Goal: Communication & Community: Answer question/provide support

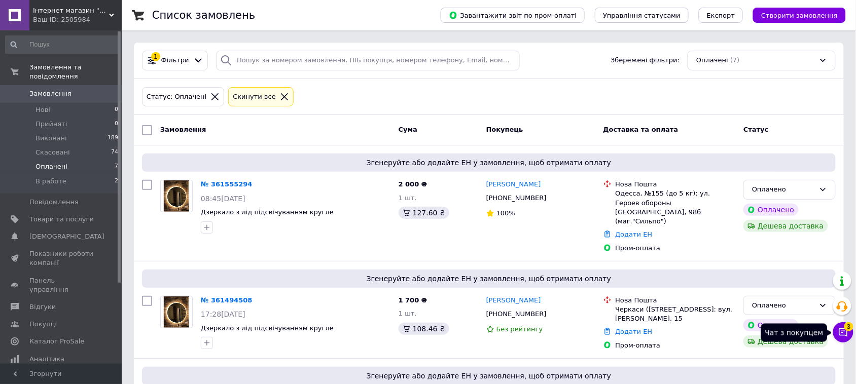
click at [847, 333] on icon at bounding box center [843, 333] width 10 height 10
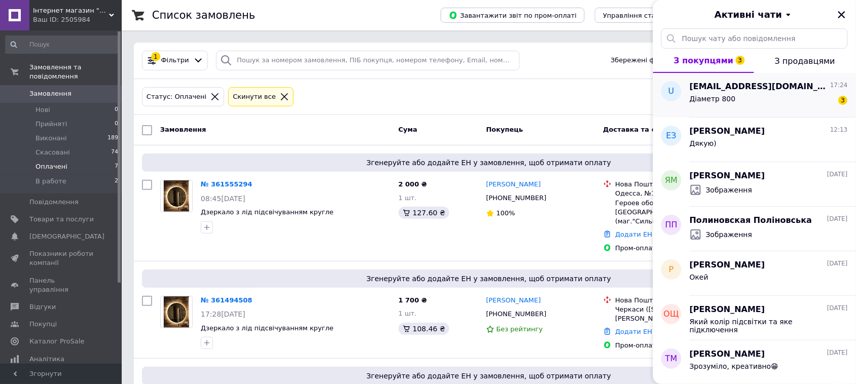
click at [758, 91] on span "ulianaradchuk@gmail.com" at bounding box center [759, 87] width 138 height 12
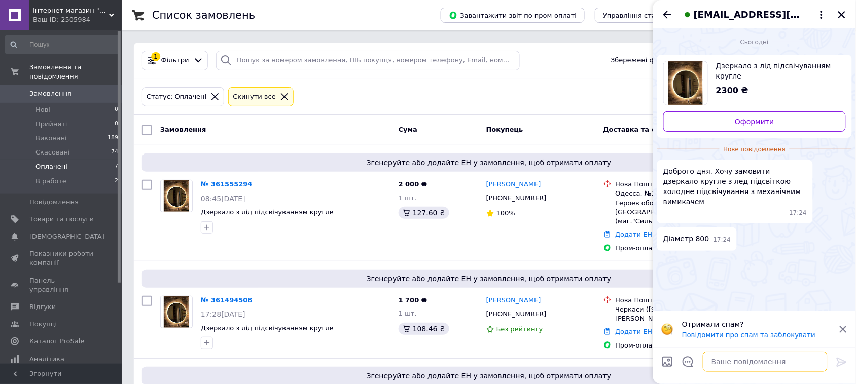
click at [721, 367] on textarea at bounding box center [765, 362] width 125 height 20
type textarea "Доброго дня"
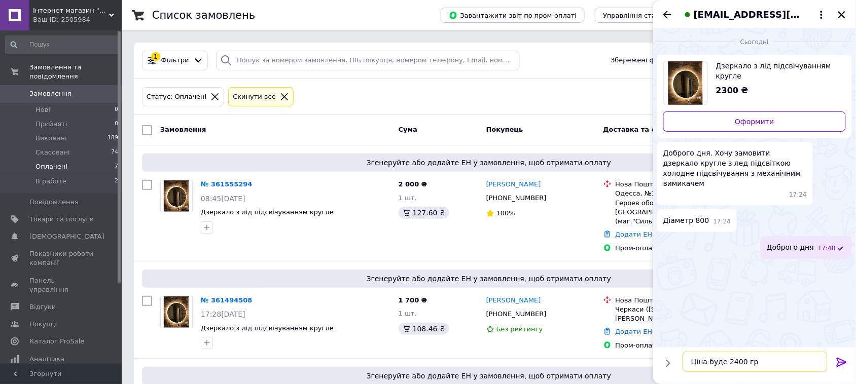
type textarea "Ціна буде 2400 грн"
click at [843, 10] on icon "Закрити" at bounding box center [841, 14] width 9 height 9
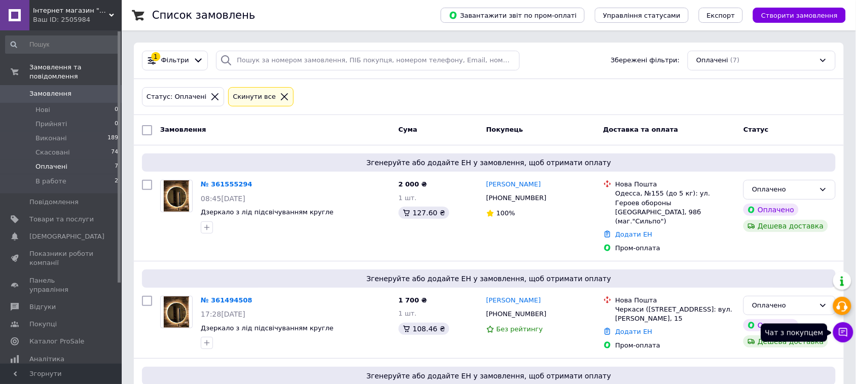
click at [847, 332] on icon at bounding box center [843, 333] width 10 height 10
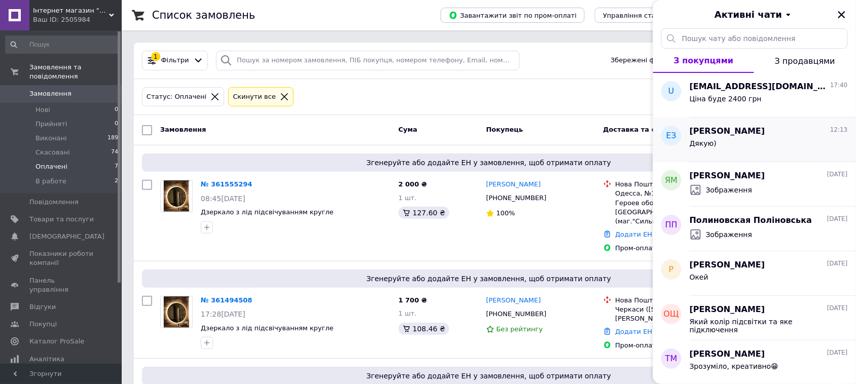
click at [739, 143] on div "Дякую)" at bounding box center [769, 145] width 158 height 16
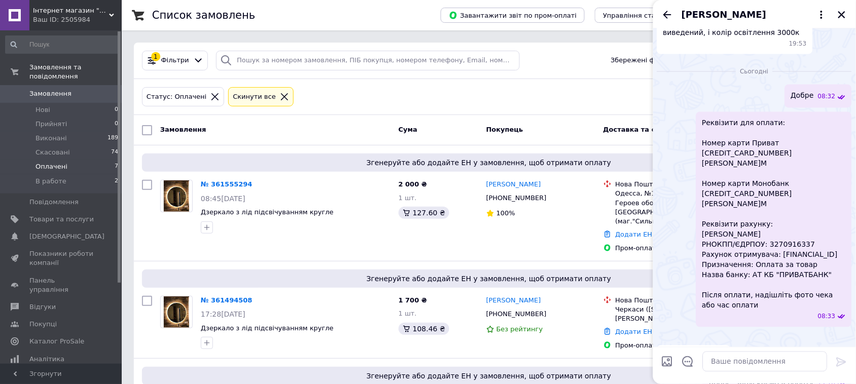
scroll to position [475, 0]
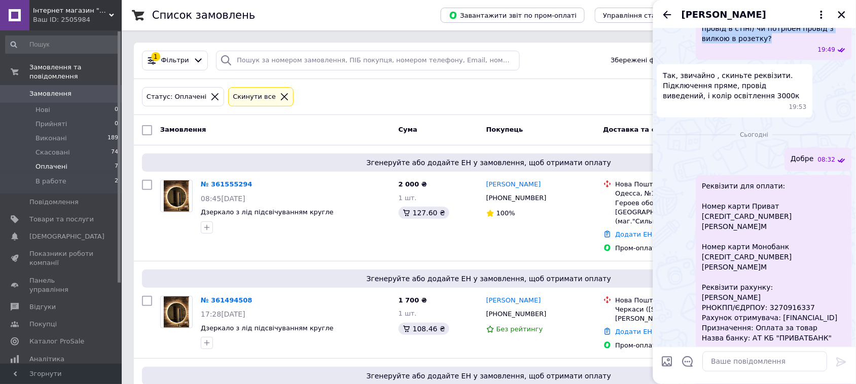
drag, startPoint x: 702, startPoint y: 139, endPoint x: 738, endPoint y: 157, distance: 39.7
click at [738, 44] on span "Підключення у вас пряме(виведений провід в стіні) чи потрібен провід з вилкою в…" at bounding box center [774, 28] width 144 height 30
copy span "Підключення у вас пряме(виведений провід в стіні) чи потрібен провід з вилкою в…"
click at [668, 17] on icon "Назад" at bounding box center [667, 15] width 12 height 12
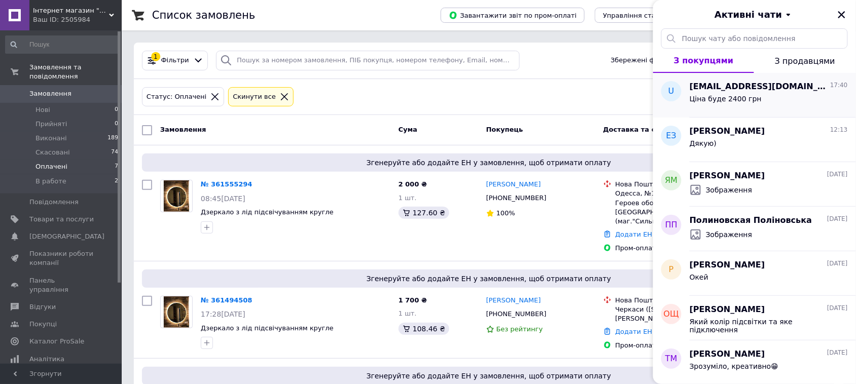
click at [716, 91] on span "ulianaradchuk@gmail.com" at bounding box center [759, 87] width 138 height 12
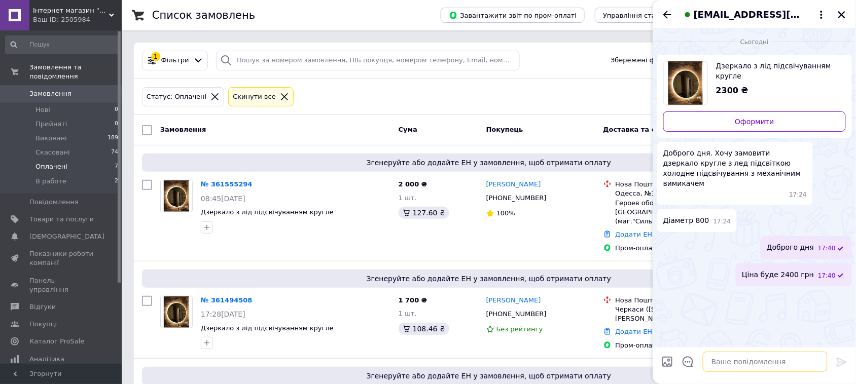
paste textarea "Підключення у вас пряме(виведений провід в стіні) чи потрібен провід з вилкою в…"
type textarea "Підключення у вас пряме(виведений провід в стіні) чи потрібен провід з вилкою в…"
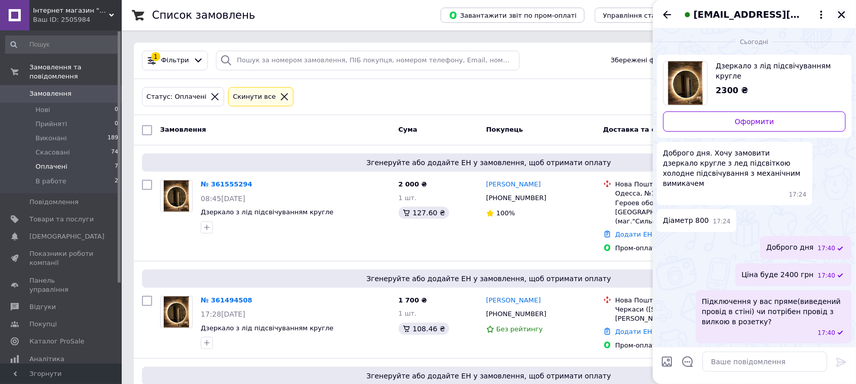
click at [843, 13] on icon "Закрити" at bounding box center [841, 14] width 7 height 7
